Goal: Task Accomplishment & Management: Manage account settings

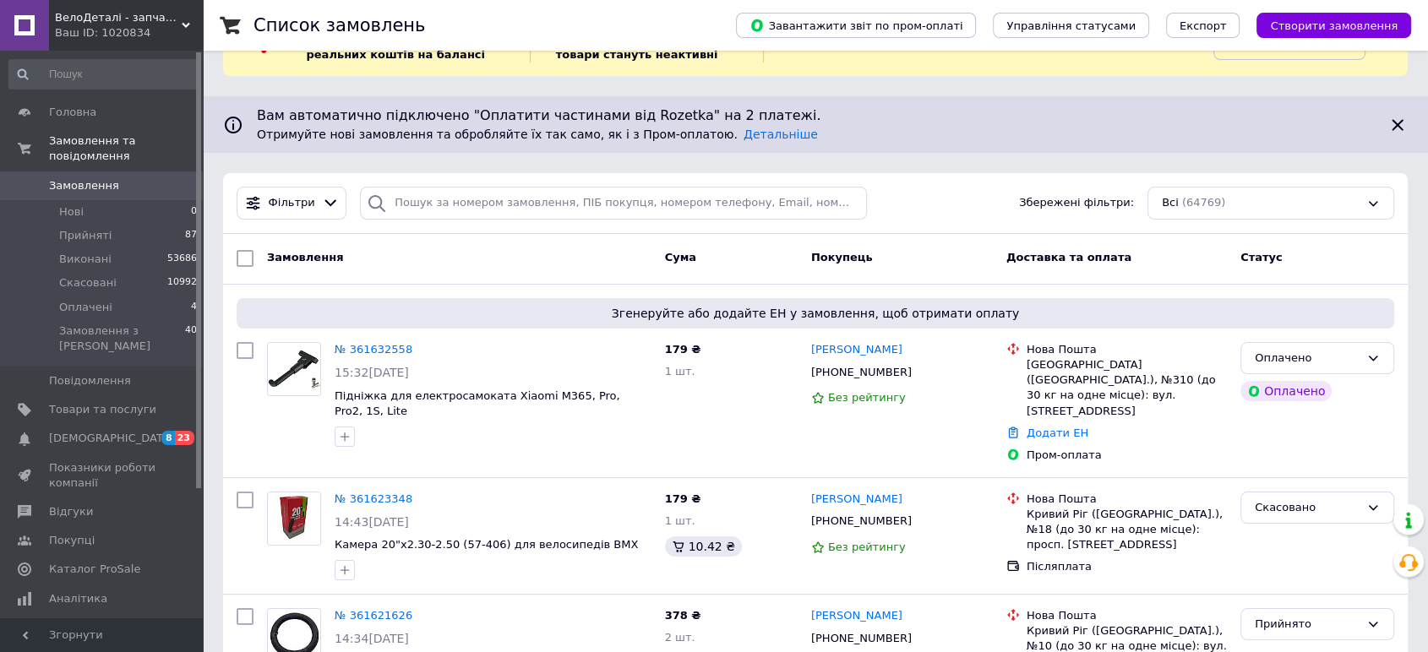
scroll to position [94, 0]
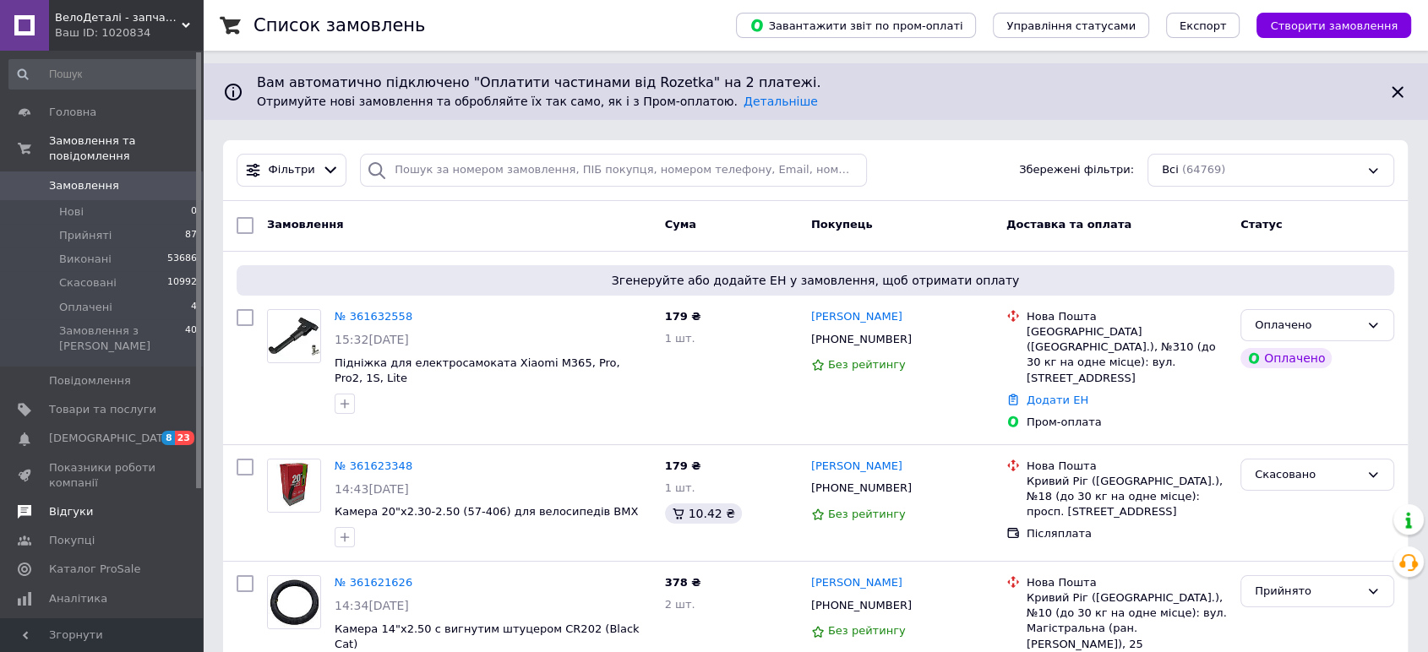
click at [86, 504] on span "Відгуки" at bounding box center [102, 511] width 107 height 15
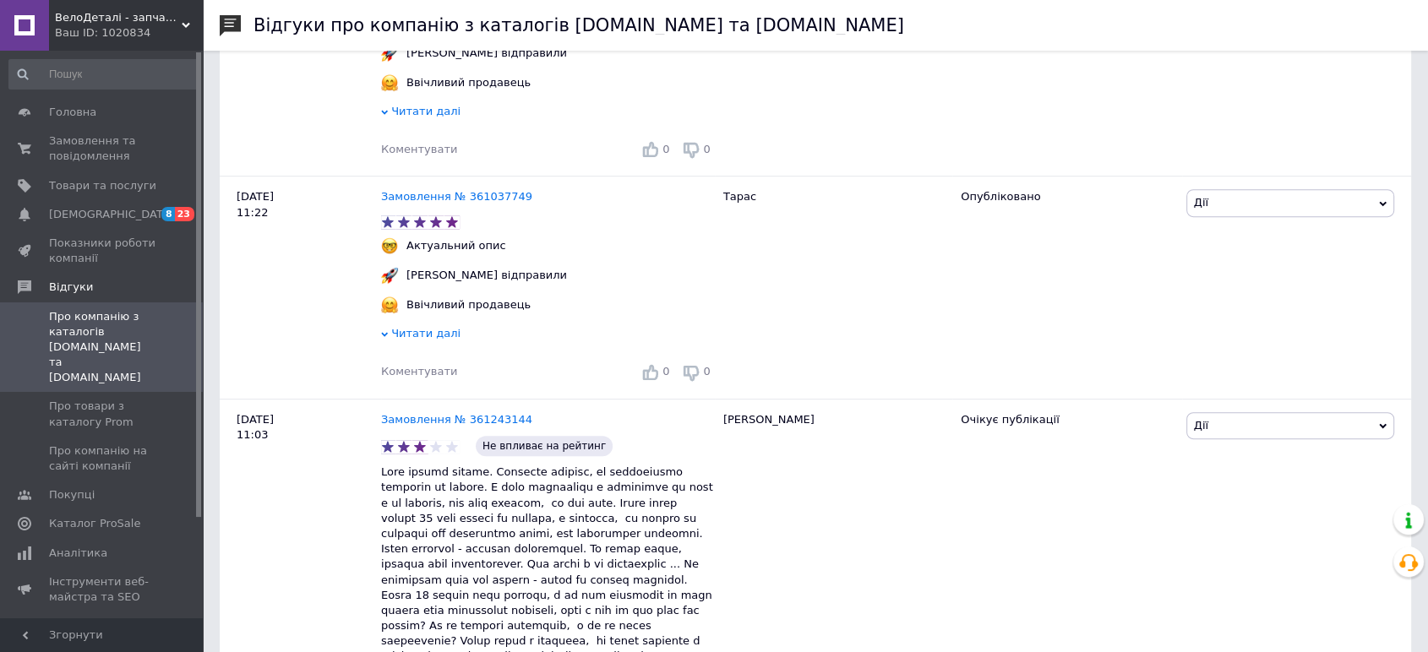
scroll to position [845, 0]
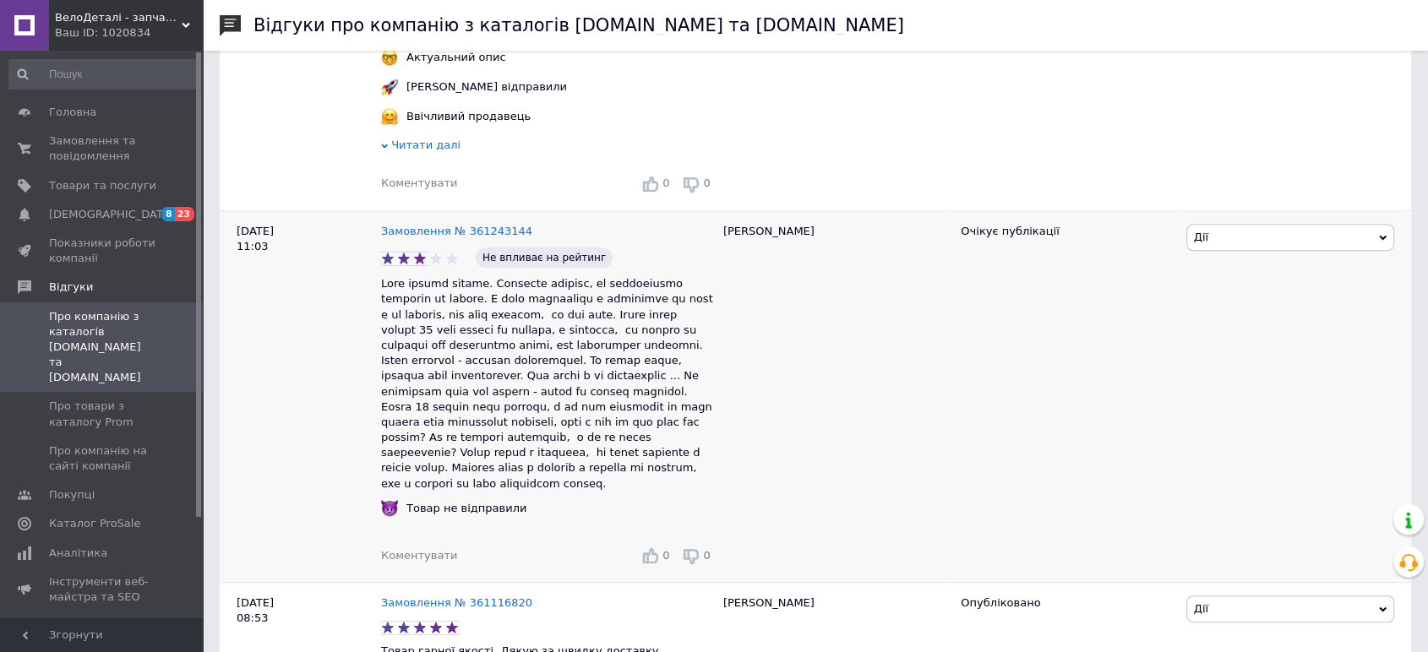
click at [1278, 239] on span "Дії" at bounding box center [1290, 237] width 208 height 27
click at [1258, 276] on li "Коментувати" at bounding box center [1290, 270] width 206 height 24
drag, startPoint x: 527, startPoint y: 243, endPoint x: 477, endPoint y: 242, distance: 49.9
click at [477, 242] on div "Замовлення № 361243144" at bounding box center [548, 232] width 341 height 23
click at [575, 238] on div "Замовлення № 361243144" at bounding box center [548, 232] width 341 height 23
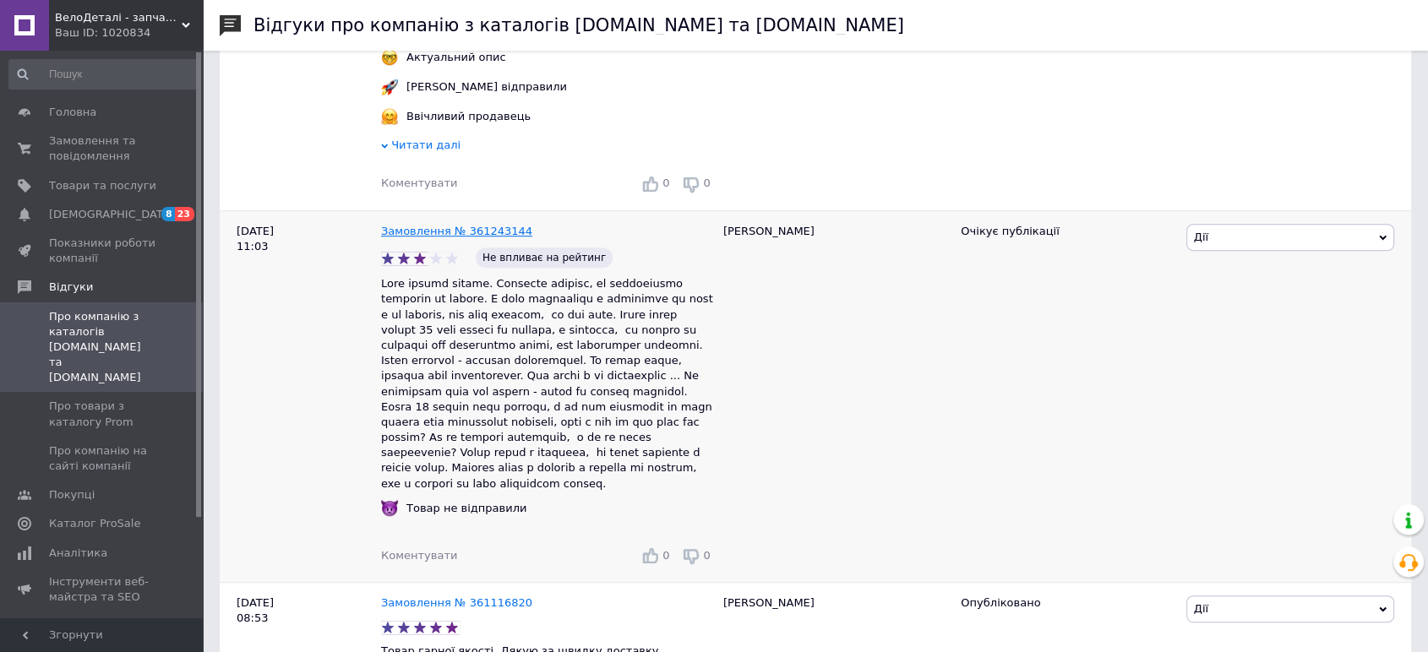
click at [480, 237] on link "Замовлення № 361243144" at bounding box center [456, 231] width 151 height 13
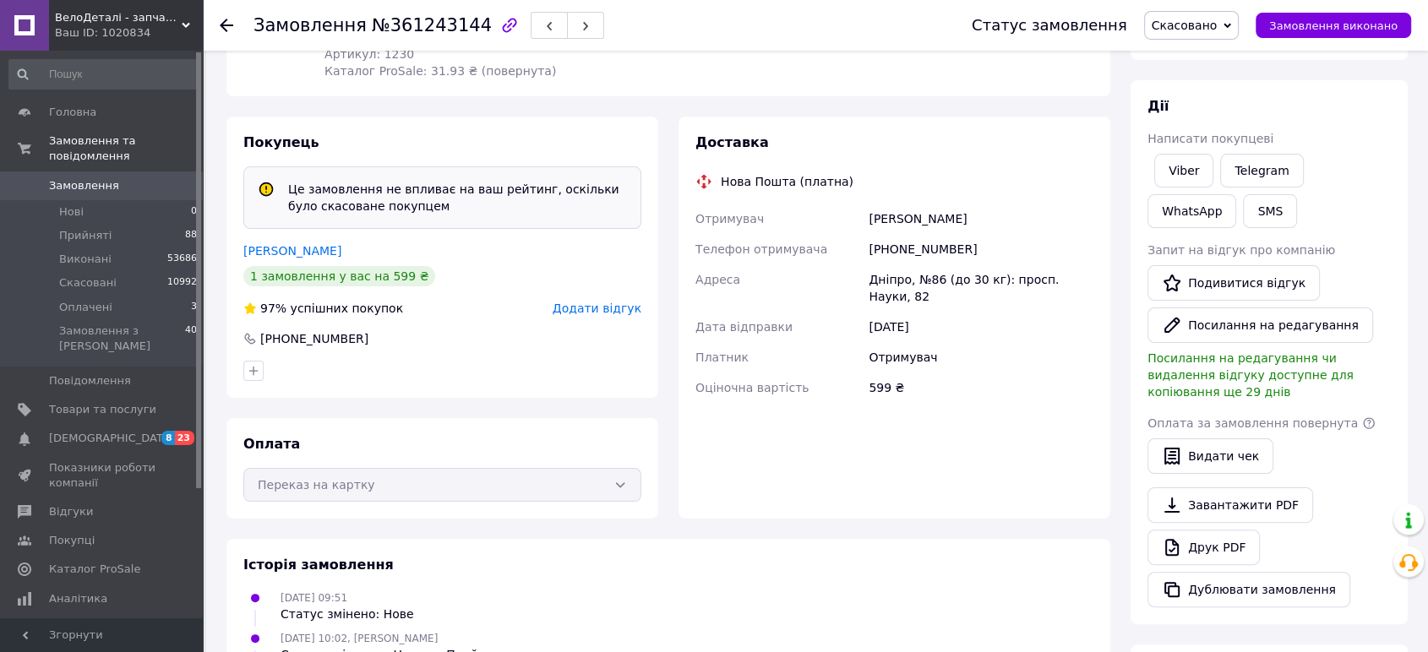
scroll to position [375, 0]
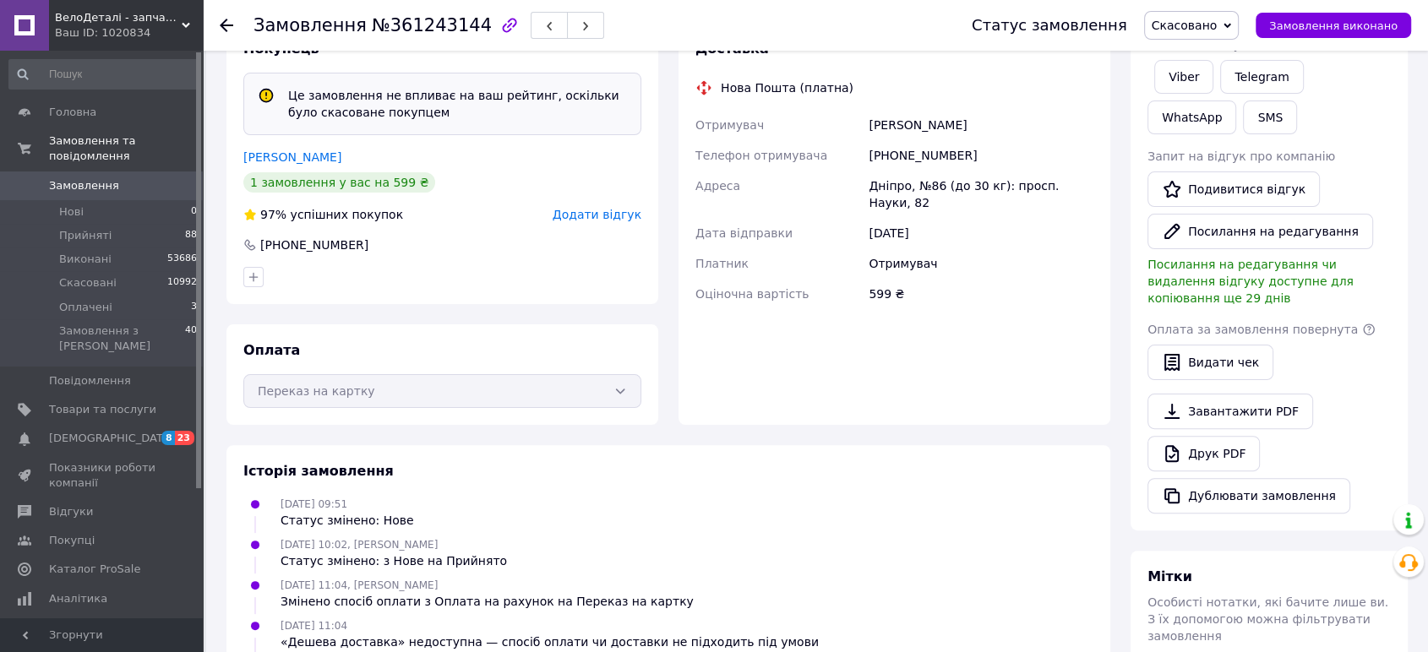
click at [116, 178] on span "Замовлення" at bounding box center [102, 185] width 107 height 15
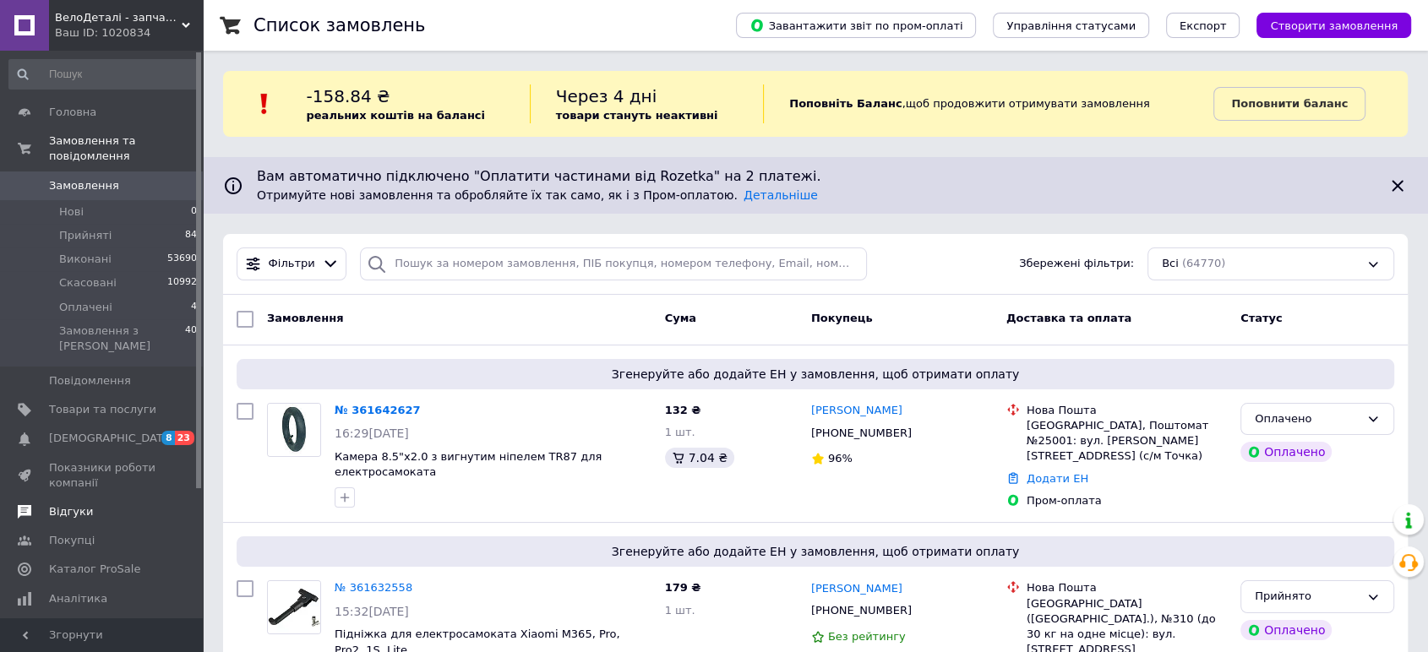
click at [76, 504] on span "Відгуки" at bounding box center [71, 511] width 44 height 15
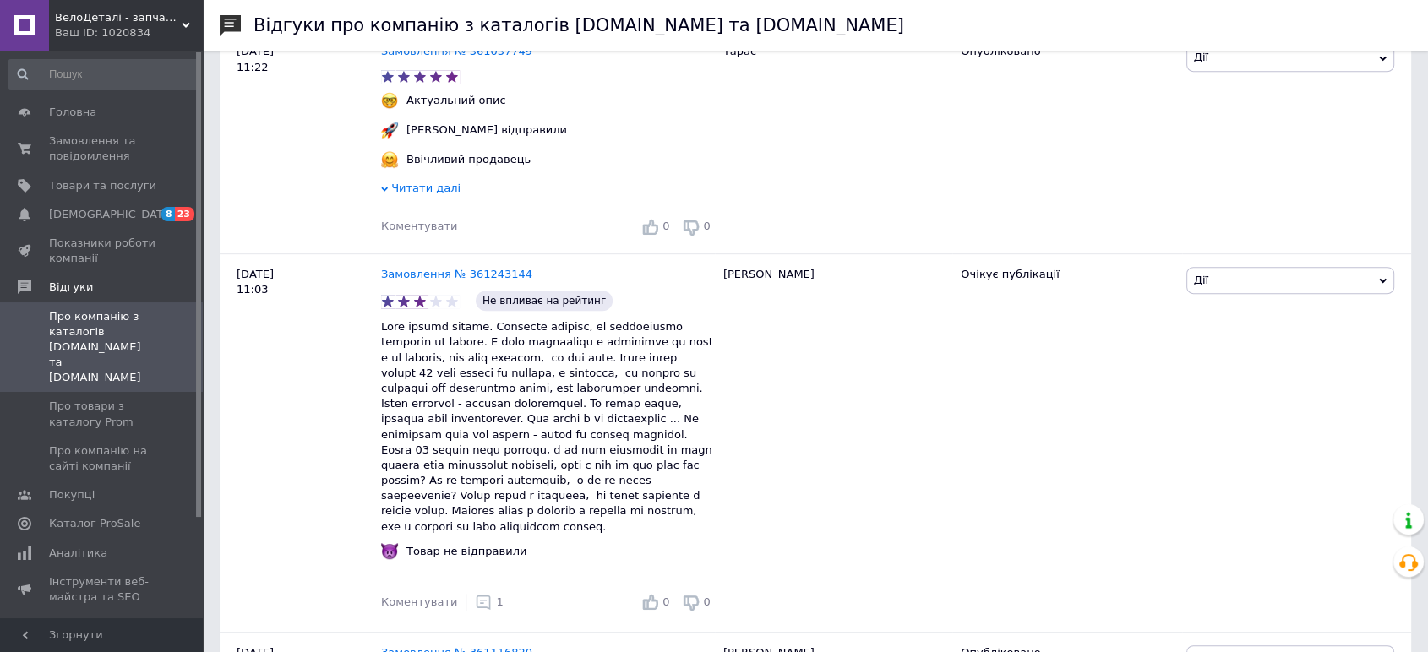
scroll to position [822, 0]
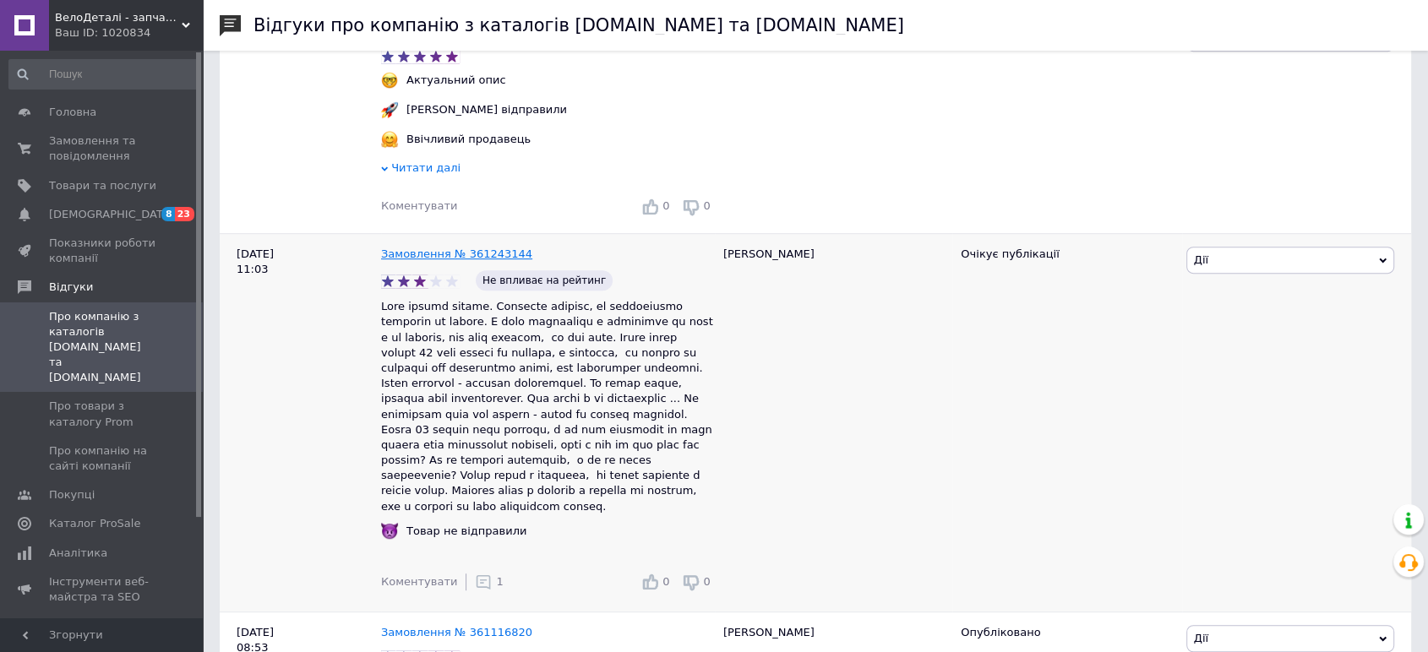
click at [481, 260] on link "Замовлення № 361243144" at bounding box center [456, 254] width 151 height 13
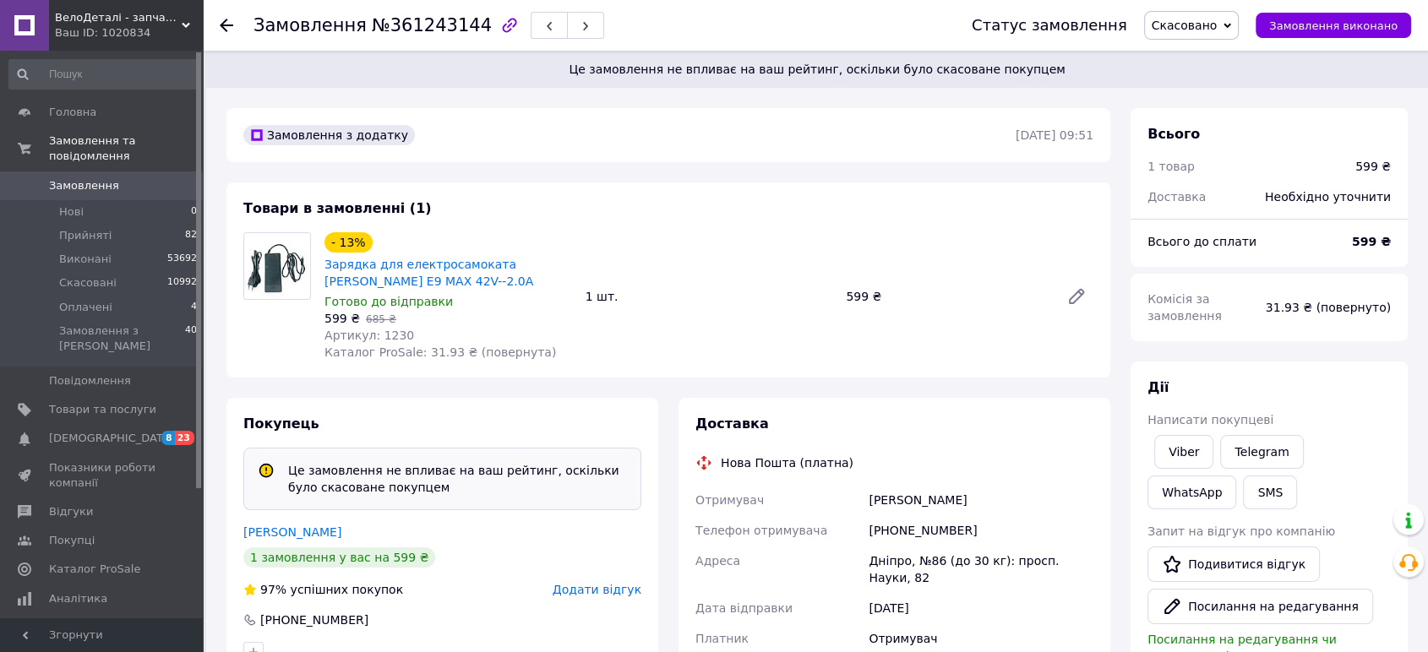
click at [74, 178] on span "Замовлення" at bounding box center [84, 185] width 70 height 15
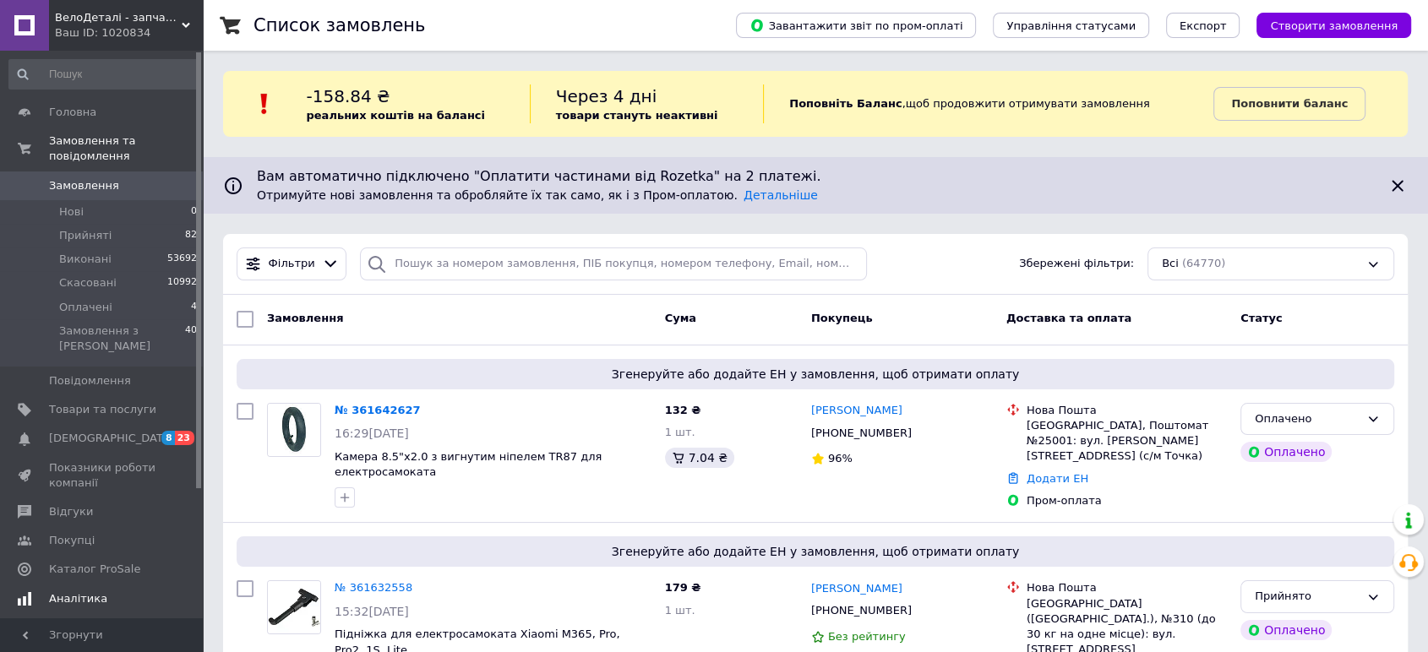
click at [85, 592] on span "Аналітика" at bounding box center [78, 599] width 58 height 15
